Goal: Transaction & Acquisition: Purchase product/service

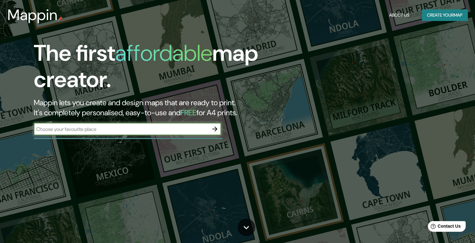
click at [163, 125] on input "text" at bounding box center [121, 128] width 175 height 7
click at [136, 126] on input "text" at bounding box center [121, 128] width 175 height 7
type input "ENSENADA, B.C."
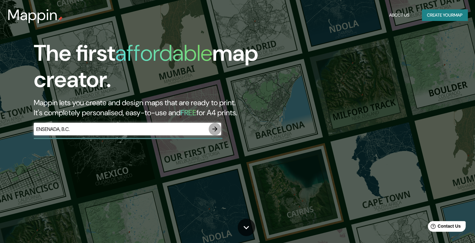
click at [215, 127] on icon "button" at bounding box center [215, 128] width 5 height 5
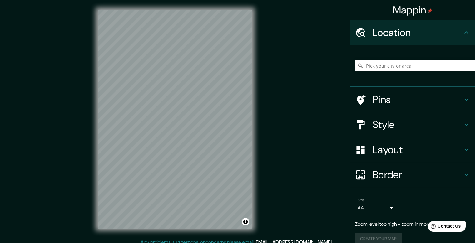
click at [274, 123] on div "Mappin Location Pins Style Layout Border Choose a border. Hint : you can make l…" at bounding box center [237, 124] width 475 height 248
click at [133, 0] on html "Mappin Location Pins Style Layout Border Choose a border. Hint : you can make l…" at bounding box center [237, 121] width 475 height 243
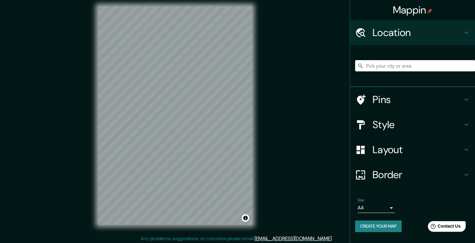
scroll to position [6, 0]
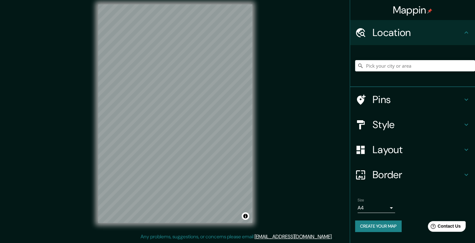
click at [392, 131] on div "Style" at bounding box center [412, 124] width 125 height 25
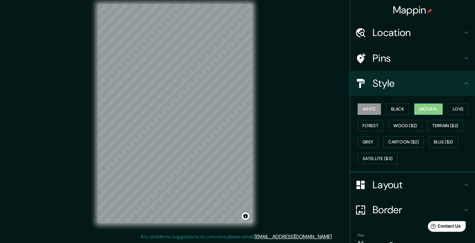
click at [421, 108] on button "Natural" at bounding box center [428, 109] width 29 height 12
click at [460, 110] on button "Love" at bounding box center [458, 109] width 21 height 12
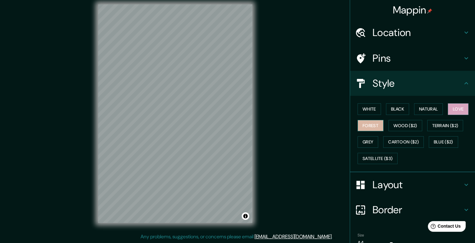
click at [374, 126] on button "Forest" at bounding box center [371, 126] width 26 height 12
click at [393, 110] on button "Black" at bounding box center [397, 109] width 23 height 12
click at [369, 106] on button "White" at bounding box center [369, 109] width 23 height 12
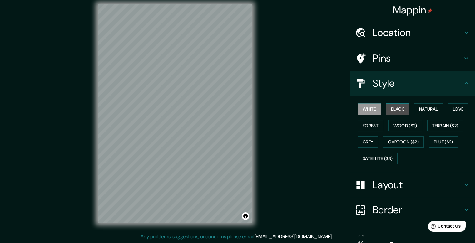
click at [393, 108] on button "Black" at bounding box center [397, 109] width 23 height 12
click at [418, 108] on button "Natural" at bounding box center [428, 109] width 29 height 12
click at [394, 109] on button "Black" at bounding box center [397, 109] width 23 height 12
click at [365, 110] on button "White" at bounding box center [369, 109] width 23 height 12
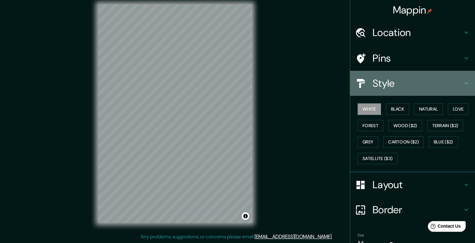
click at [434, 86] on h4 "Style" at bounding box center [418, 83] width 90 height 13
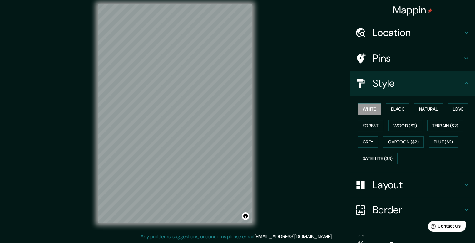
click at [463, 83] on icon at bounding box center [467, 83] width 8 height 8
click at [463, 84] on icon at bounding box center [467, 83] width 8 height 8
click at [461, 64] on div "Pins" at bounding box center [412, 58] width 125 height 25
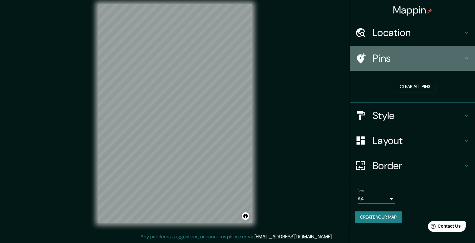
click at [463, 61] on icon at bounding box center [467, 58] width 8 height 8
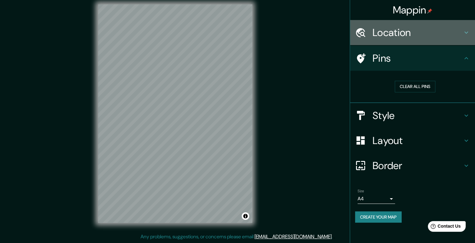
click at [470, 33] on icon at bounding box center [467, 33] width 8 height 8
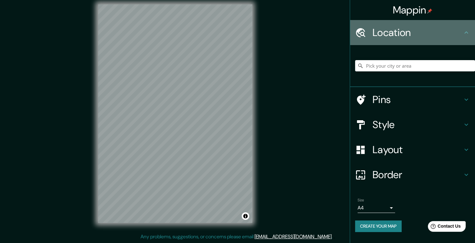
click at [470, 33] on icon at bounding box center [467, 33] width 8 height 8
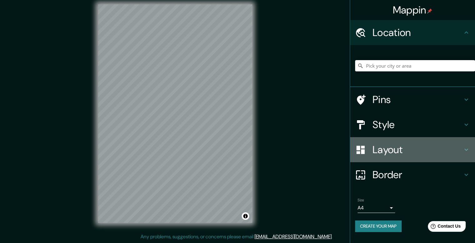
click at [470, 148] on icon at bounding box center [467, 150] width 8 height 8
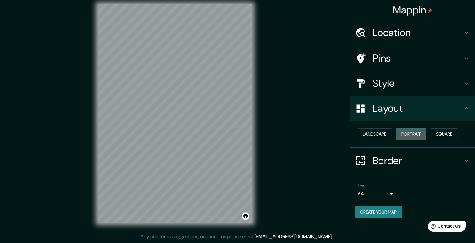
click at [409, 137] on button "Portrait" at bounding box center [412, 134] width 30 height 12
click at [388, 135] on button "Landscape" at bounding box center [375, 134] width 34 height 12
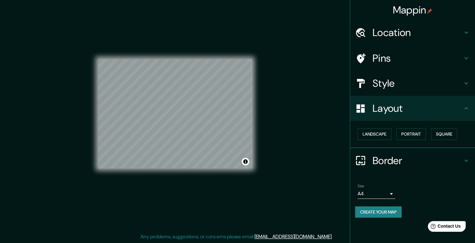
click at [448, 140] on div "Landscape [GEOGRAPHIC_DATA]" at bounding box center [415, 134] width 120 height 17
click at [447, 136] on button "Square" at bounding box center [444, 134] width 26 height 12
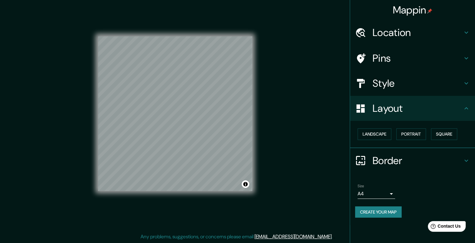
click at [403, 164] on h4 "Border" at bounding box center [418, 160] width 90 height 13
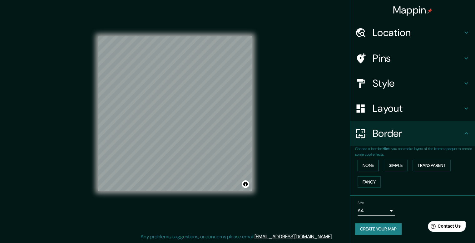
click at [373, 164] on button "None" at bounding box center [368, 165] width 21 height 12
click at [391, 167] on button "Simple" at bounding box center [396, 165] width 24 height 12
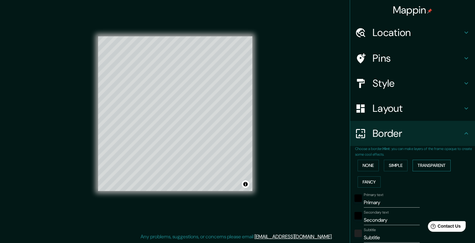
click at [424, 163] on button "Transparent" at bounding box center [432, 165] width 38 height 12
click at [373, 181] on button "Fancy" at bounding box center [369, 182] width 23 height 12
click at [363, 163] on button "None" at bounding box center [368, 165] width 21 height 12
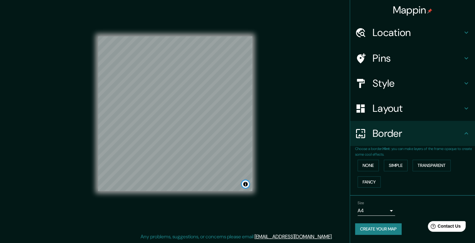
click at [246, 180] on button "Toggle attribution" at bounding box center [246, 184] width 8 height 8
click at [283, 170] on div "Mappin Location Pins Style Layout Border Choose a border. Hint : you can make l…" at bounding box center [237, 118] width 475 height 248
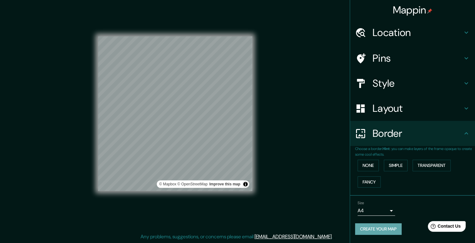
click at [378, 227] on button "Create your map" at bounding box center [378, 229] width 47 height 12
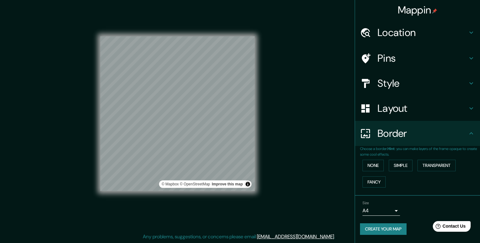
click at [390, 212] on body "Mappin Location Pins Style Layout Border Choose a border. Hint : you can make l…" at bounding box center [240, 115] width 480 height 243
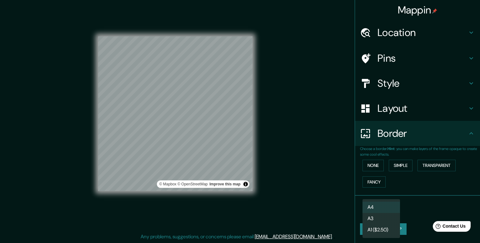
click at [417, 213] on div at bounding box center [240, 121] width 480 height 243
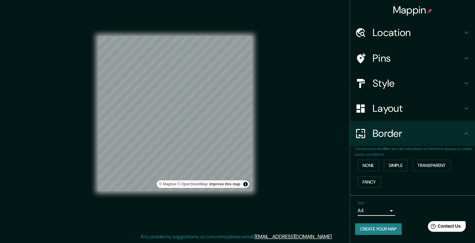
click at [392, 226] on button "Create your map" at bounding box center [378, 229] width 47 height 12
click at [364, 165] on button "None" at bounding box center [368, 165] width 21 height 12
